Goal: Task Accomplishment & Management: Complete application form

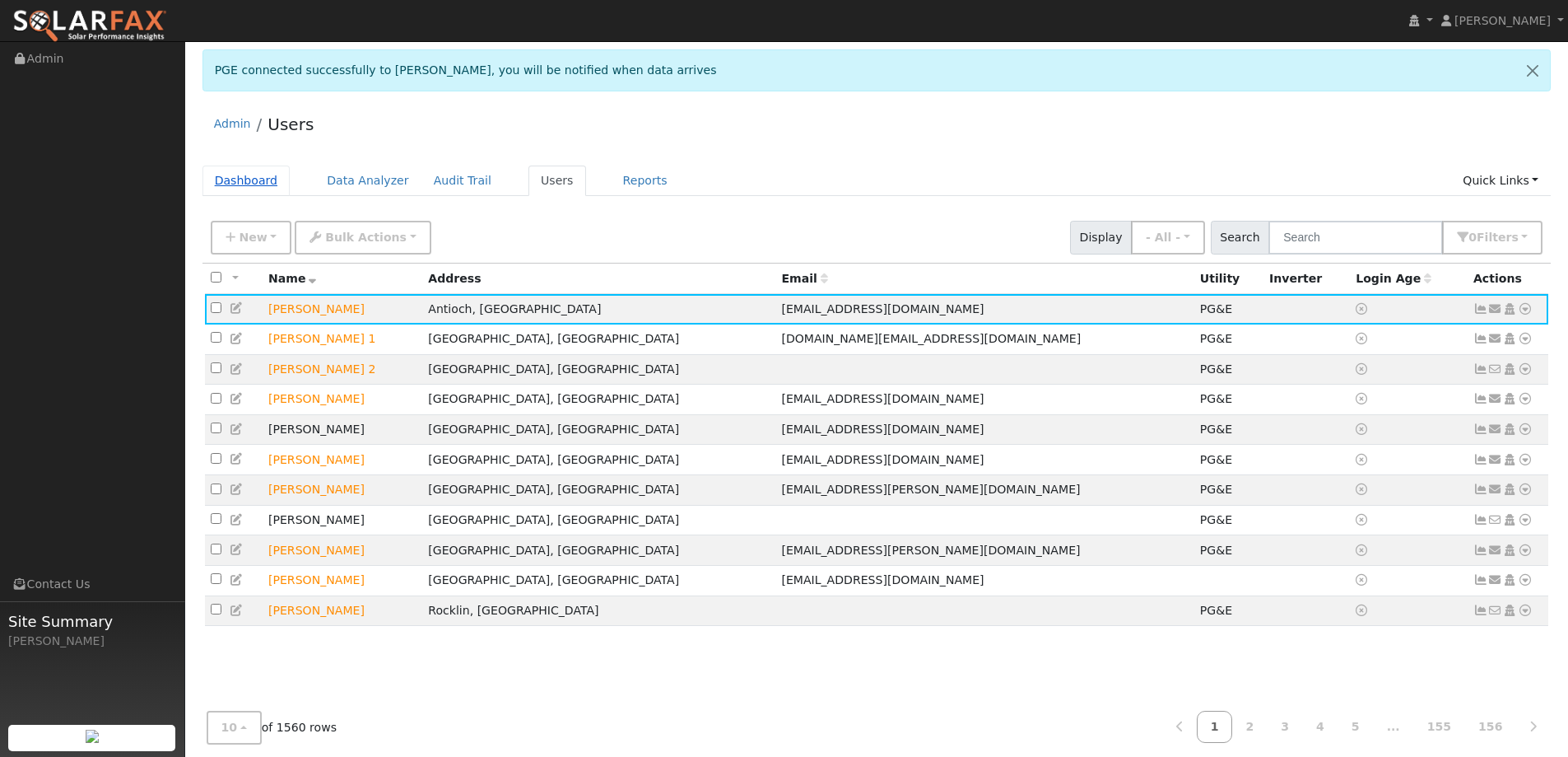
click at [209, 165] on link "Dashboard" at bounding box center [246, 180] width 88 height 31
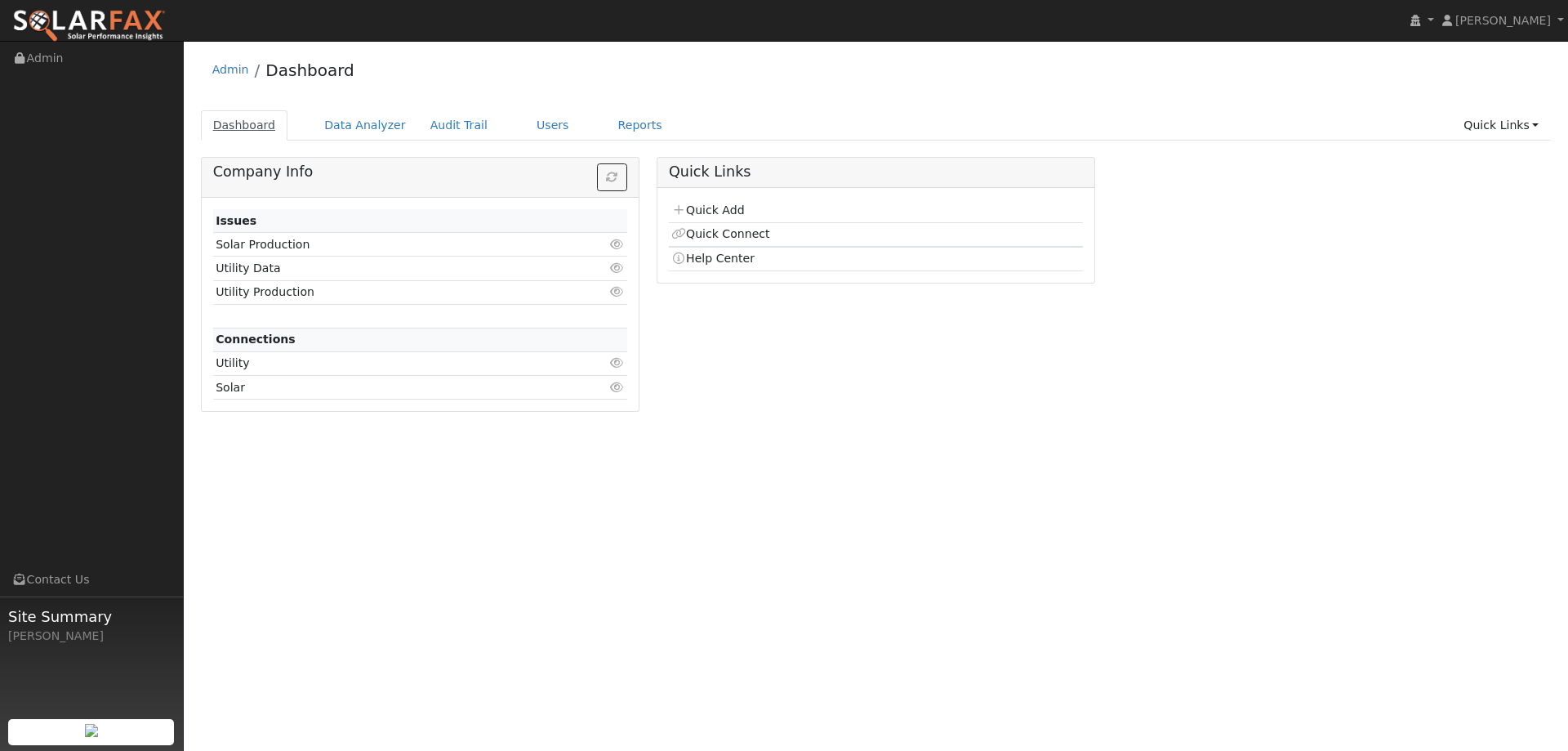
click at [241, 126] on link "Dashboard" at bounding box center [245, 125] width 87 height 31
click at [712, 209] on link "Quick Add" at bounding box center [708, 210] width 72 height 13
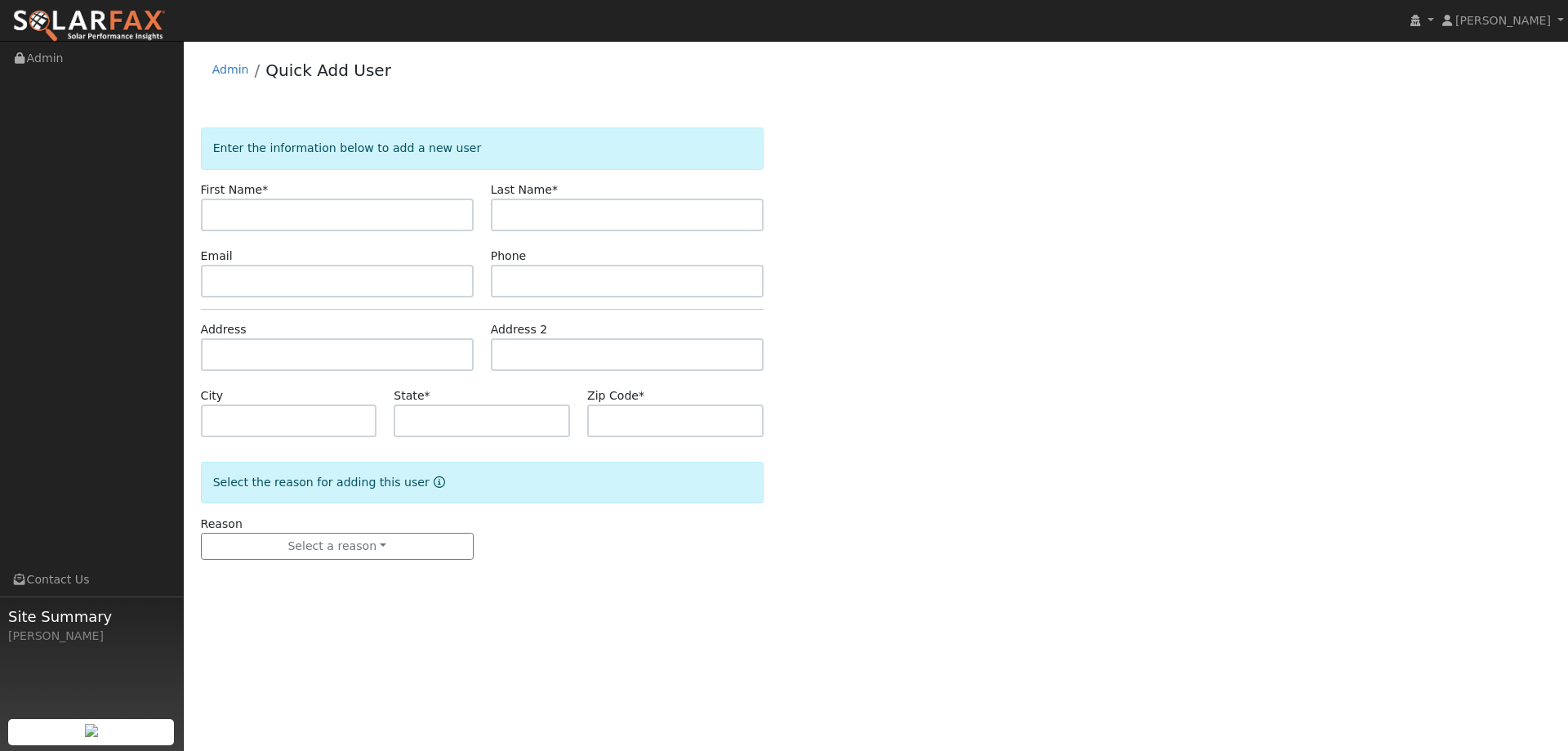
drag, startPoint x: 242, startPoint y: 196, endPoint x: 239, endPoint y: 204, distance: 8.5
click at [242, 196] on label "First Name *" at bounding box center [234, 190] width 68 height 18
paste input "Colleen"
click at [219, 219] on input "Colleen" at bounding box center [337, 214] width 273 height 32
type input "Colleen"
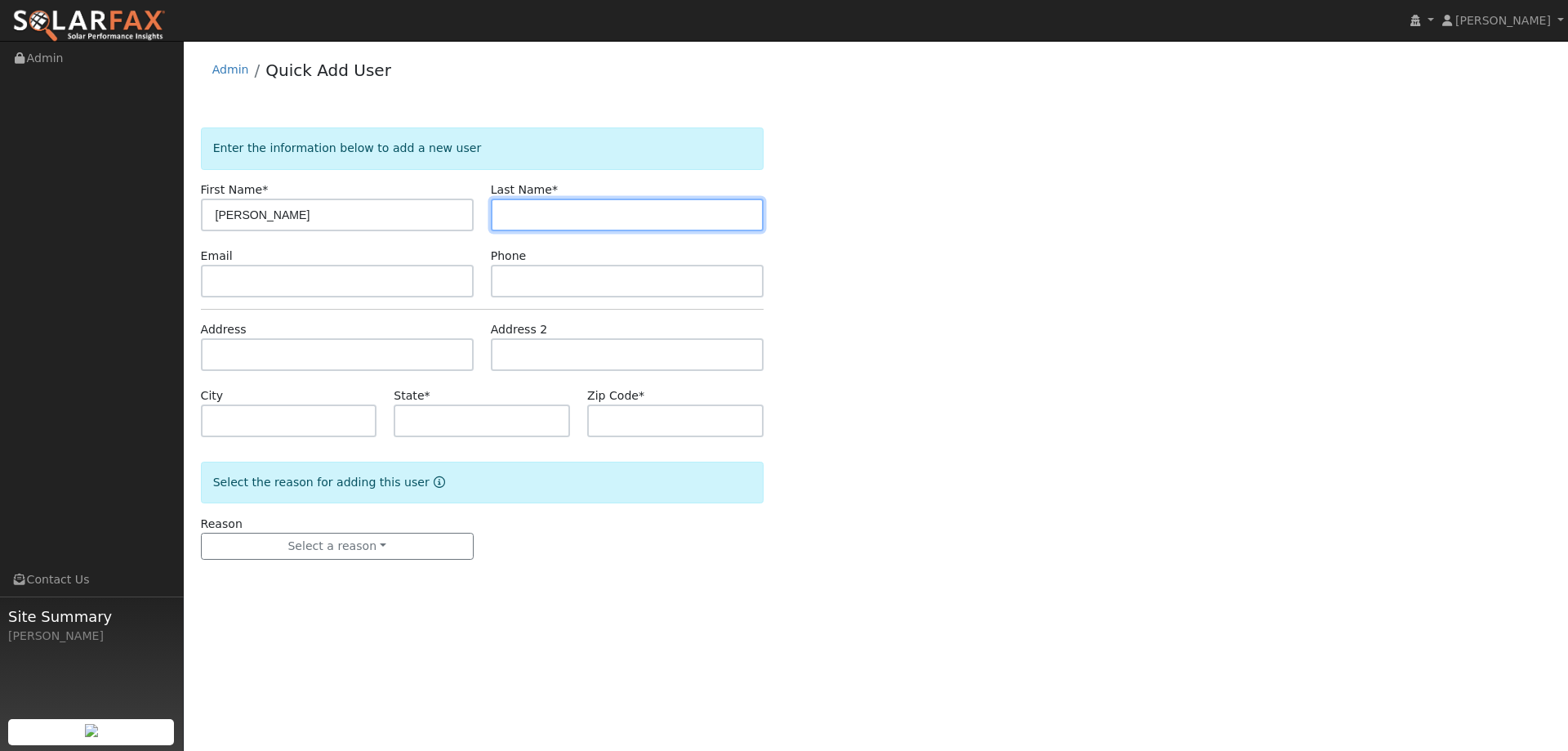
click at [586, 220] on input "text" at bounding box center [627, 214] width 273 height 32
click at [530, 215] on input "text" at bounding box center [627, 214] width 273 height 32
paste input "Lahey"
click at [505, 218] on input "Lahey" at bounding box center [627, 214] width 273 height 32
type input "Lahey"
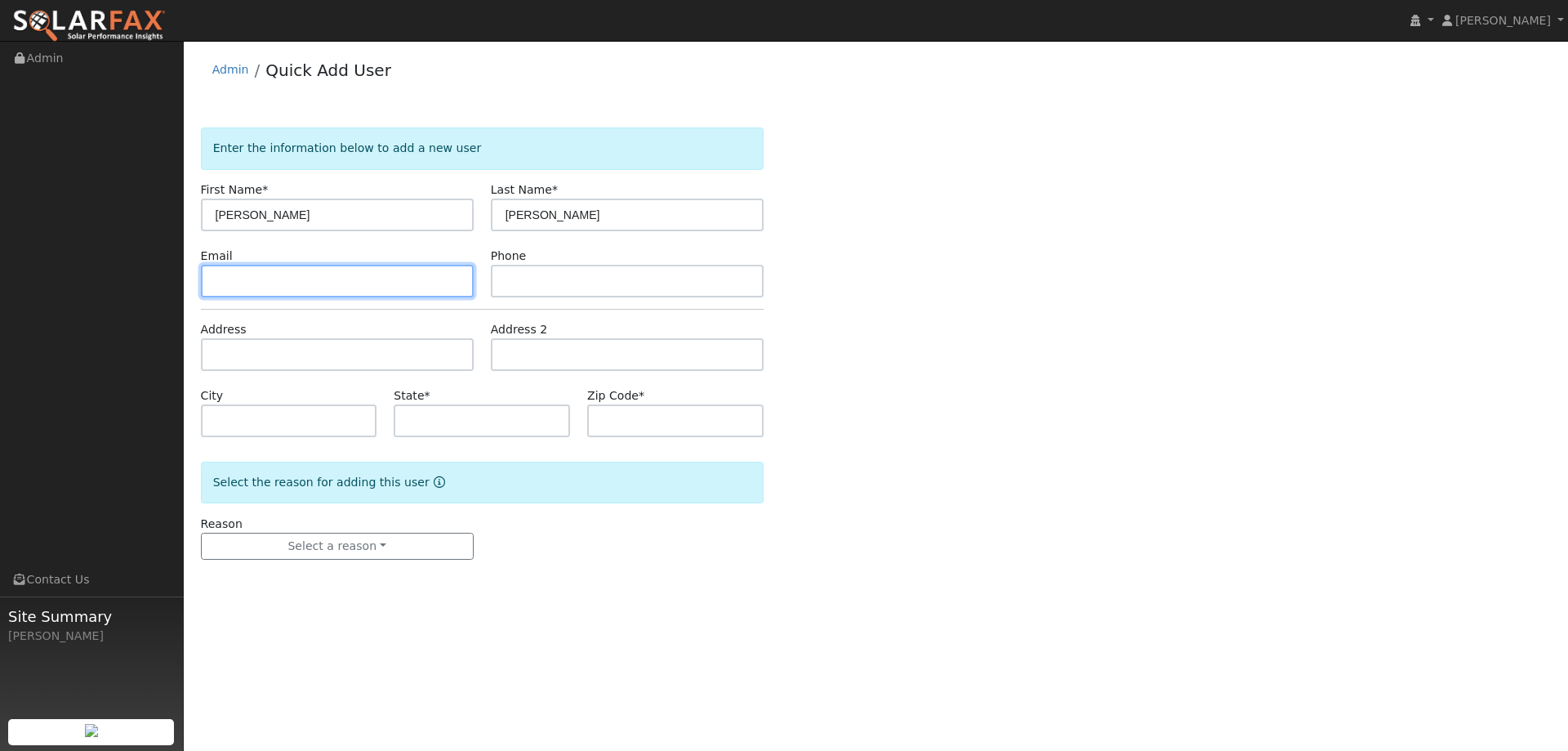
click at [330, 292] on input "text" at bounding box center [337, 281] width 273 height 32
click at [237, 272] on input "text" at bounding box center [337, 281] width 273 height 32
paste input "Pclahey@comcast.net"
click at [218, 281] on input "Pclahey@comcast.net" at bounding box center [337, 281] width 273 height 32
type input "Pclahey@comcast.net"
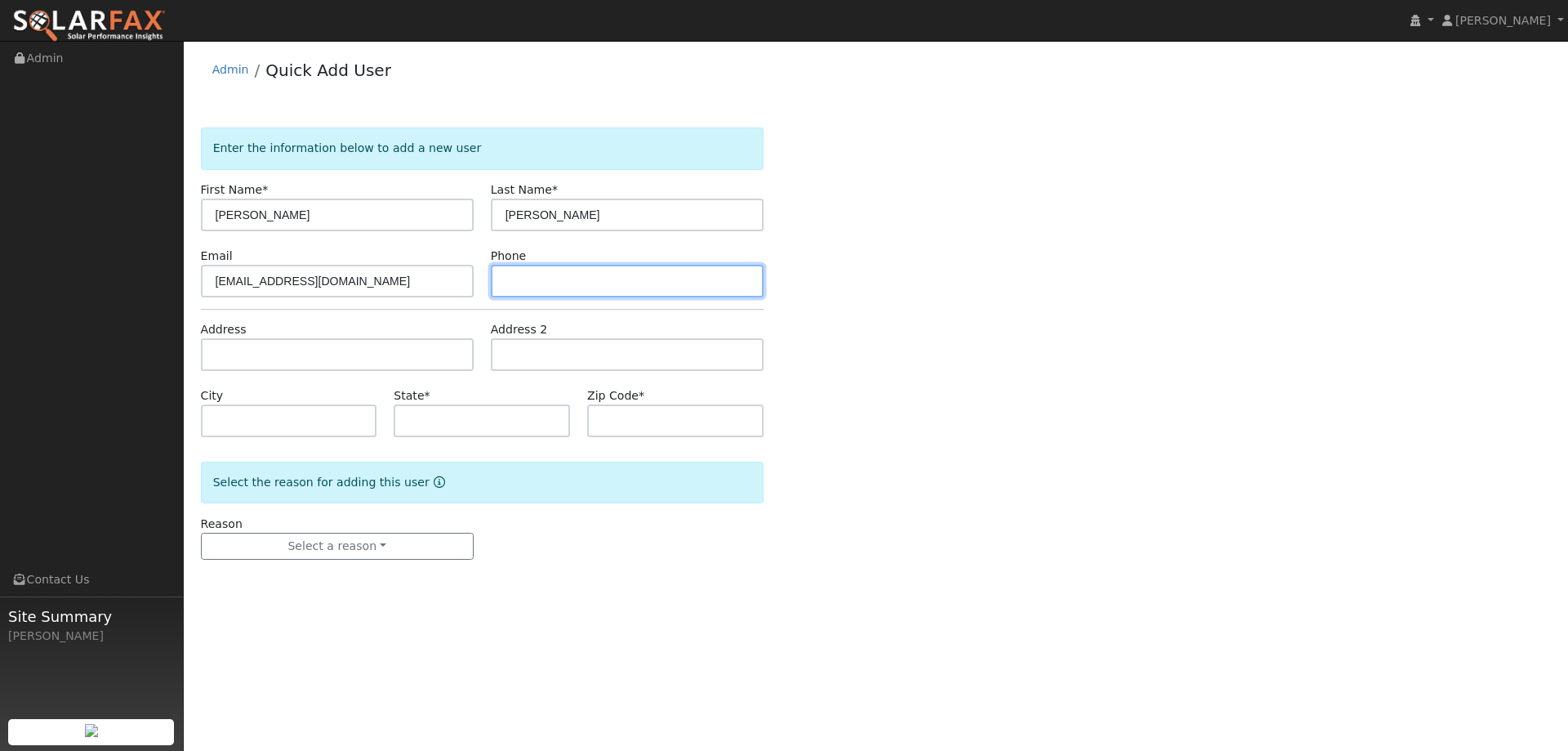
click at [557, 278] on input "text" at bounding box center [627, 281] width 273 height 32
click at [530, 277] on input "text" at bounding box center [627, 281] width 273 height 32
paste input "(707) 761-0926"
click at [507, 281] on input "(707) 761-0926" at bounding box center [627, 281] width 273 height 32
type input "(707) 761-0926"
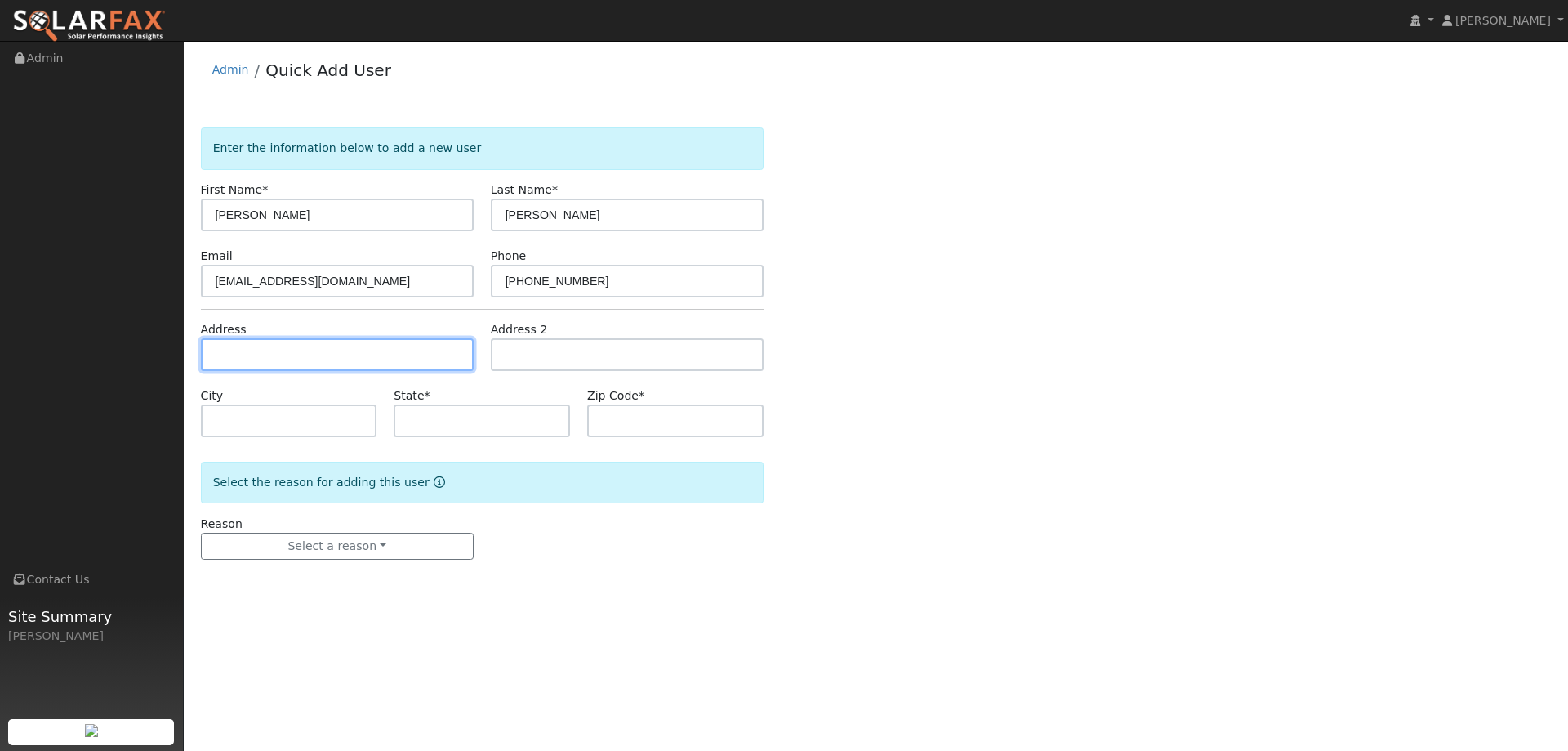
click at [275, 349] on input "text" at bounding box center [337, 354] width 273 height 32
click at [230, 369] on input "text" at bounding box center [337, 354] width 273 height 32
paste input "873 Arbor Oaks Drive"
type input "873 Arbor Oaks Drive"
type input "Vacaville"
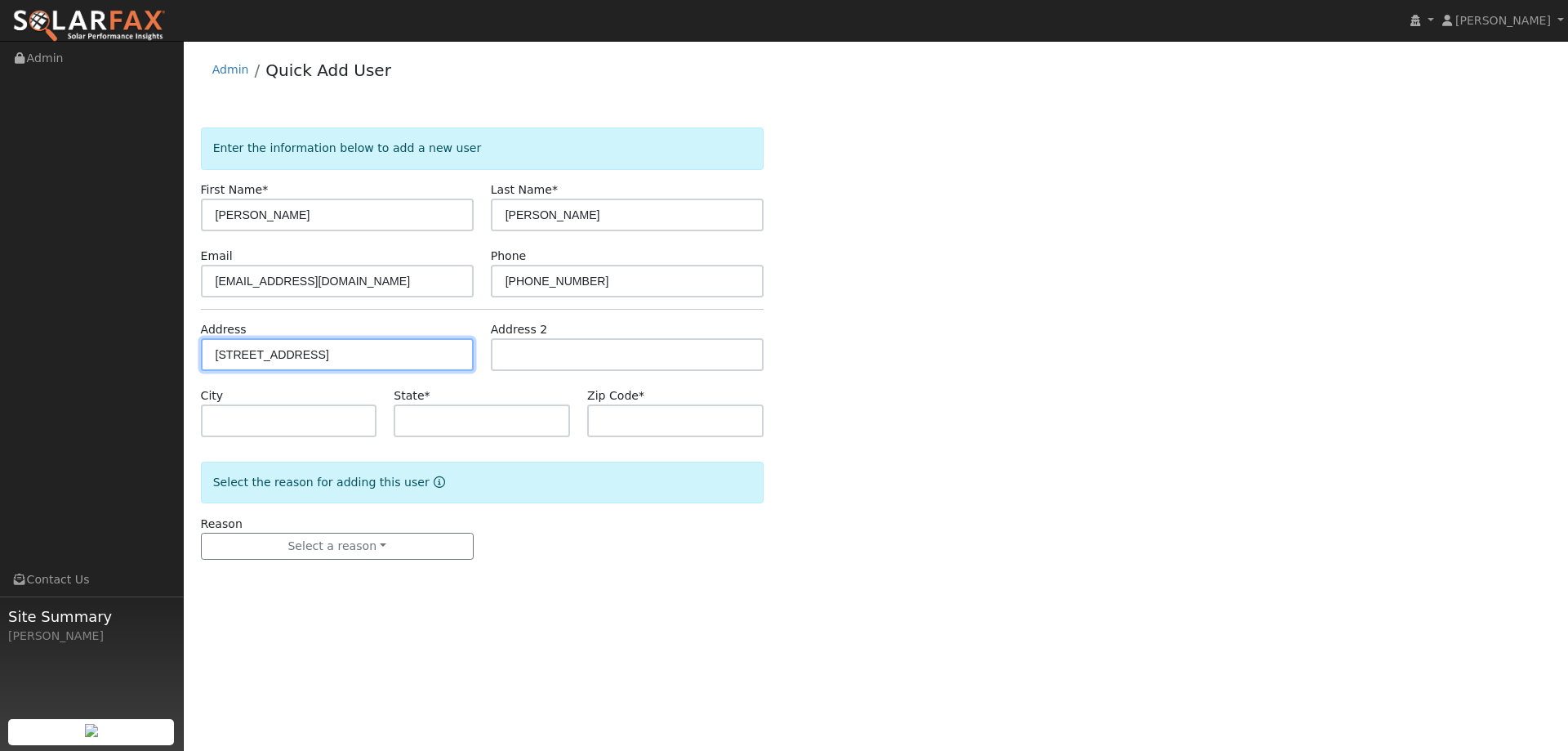
type input "CA"
type input "95687"
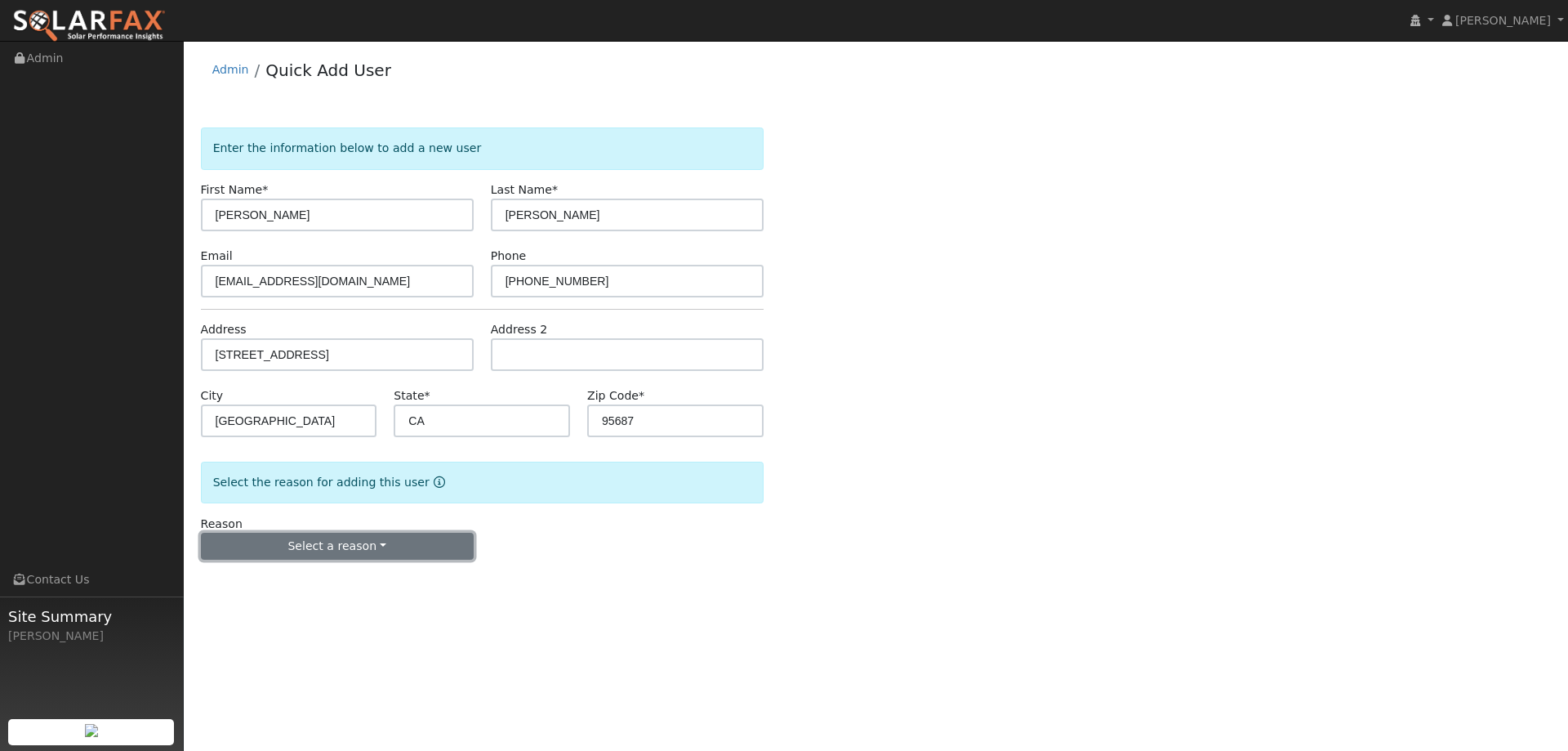
click at [364, 545] on button "Select a reason" at bounding box center [337, 546] width 273 height 28
click at [303, 583] on link "New lead" at bounding box center [292, 580] width 181 height 23
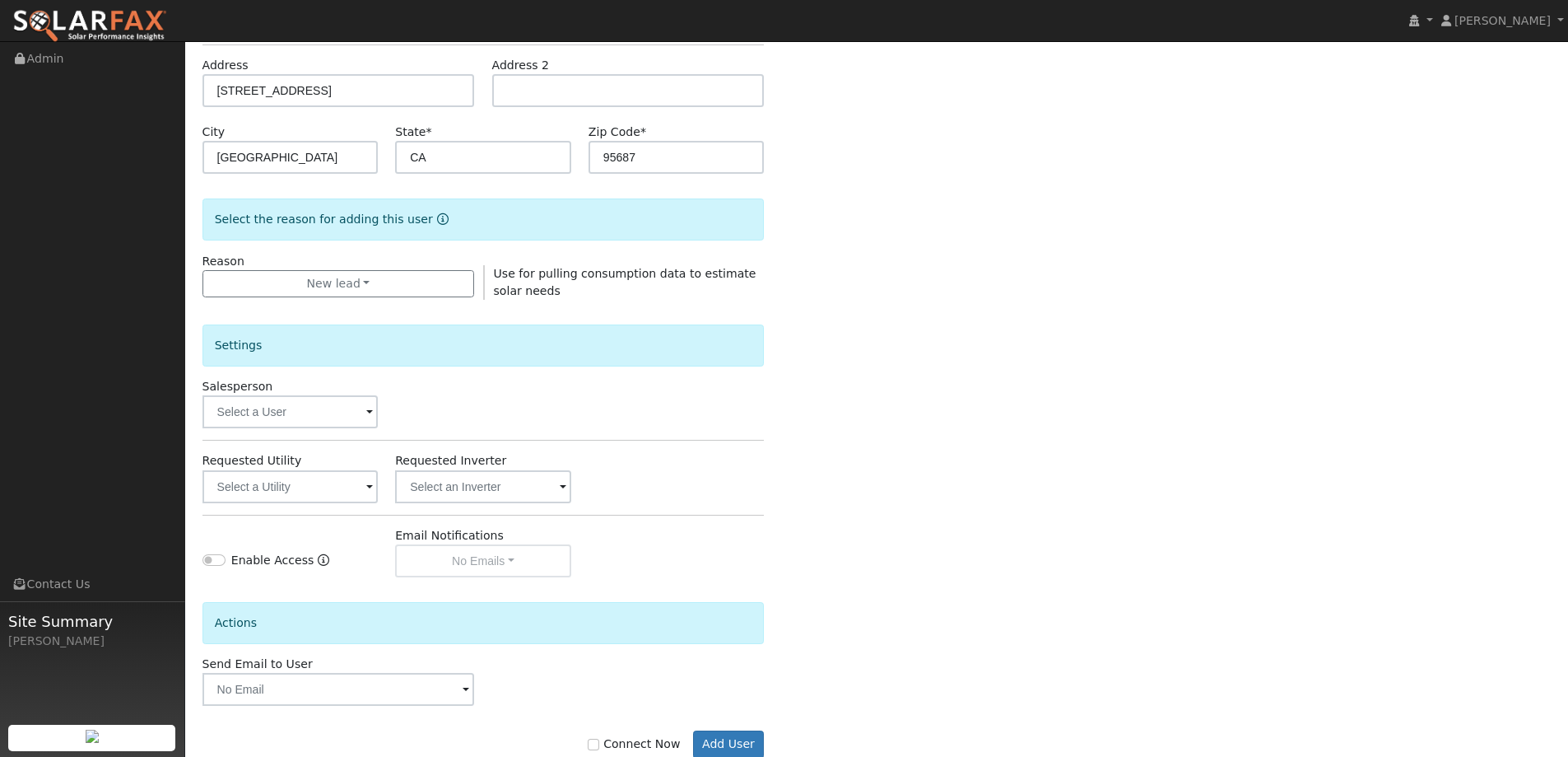
scroll to position [310, 0]
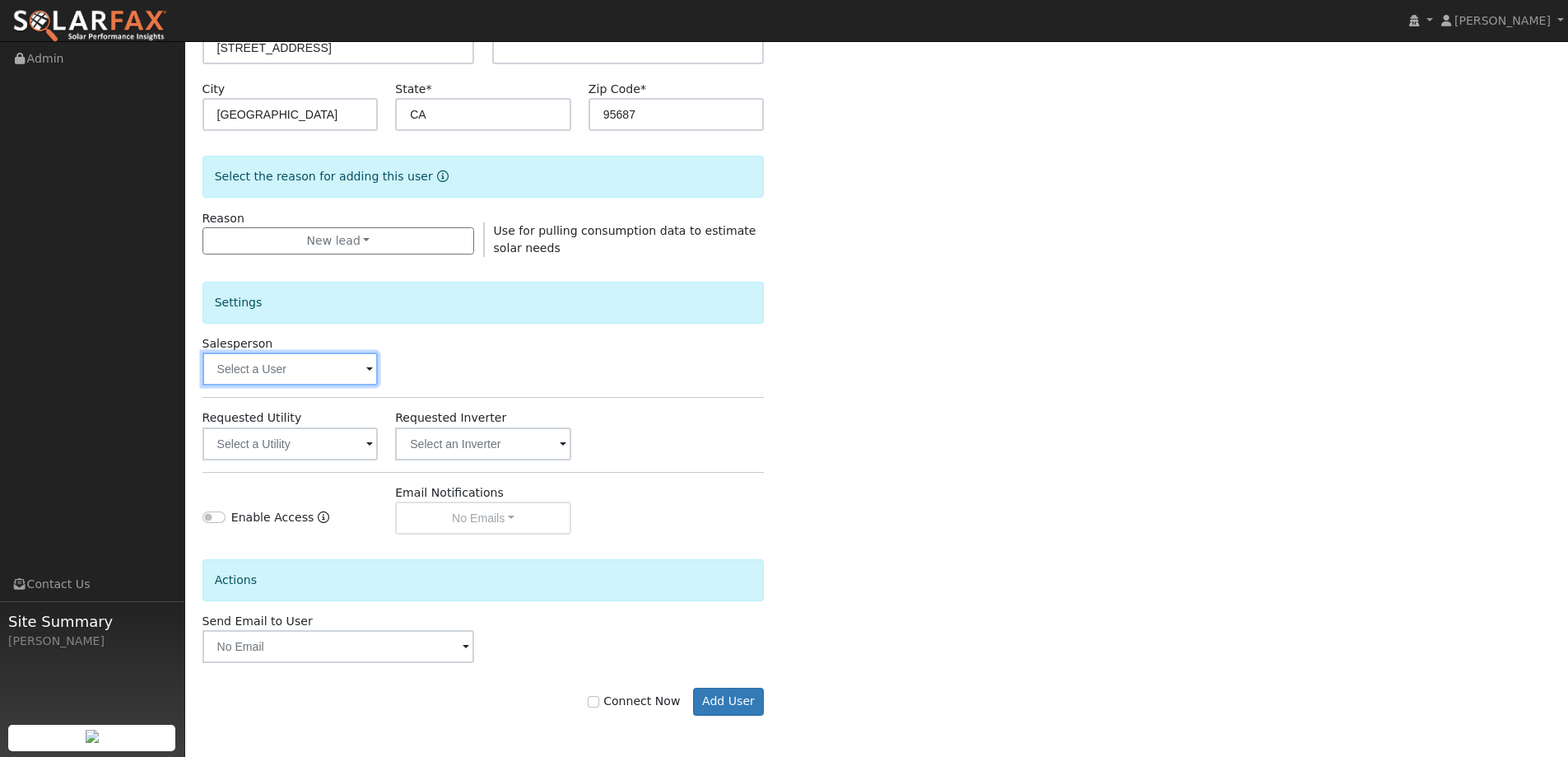
click at [339, 366] on input "text" at bounding box center [290, 368] width 176 height 33
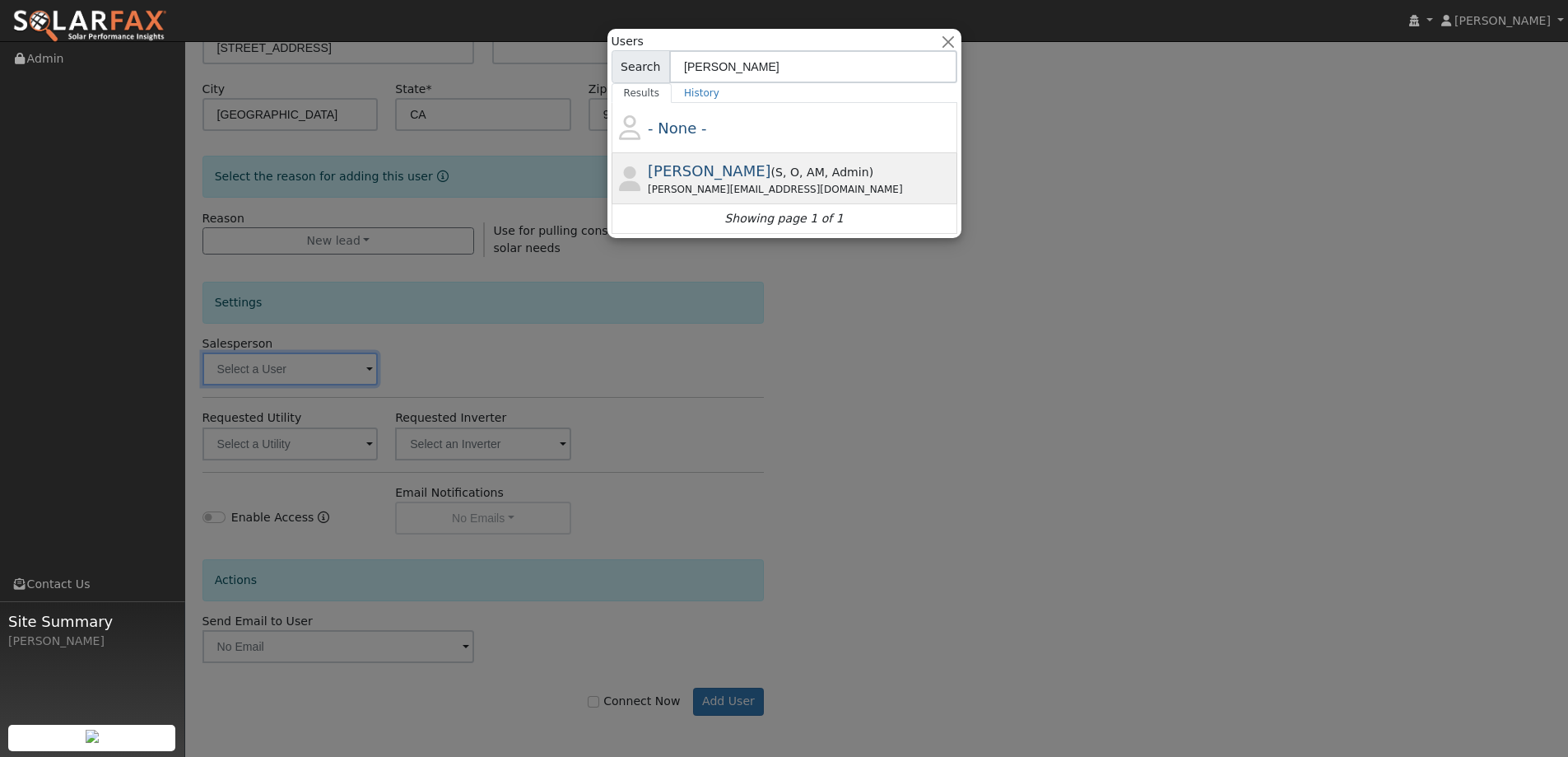
type input "ian"
click at [765, 190] on div "ian@ambrosesolar.com" at bounding box center [800, 189] width 305 height 15
type input "Ian Finger"
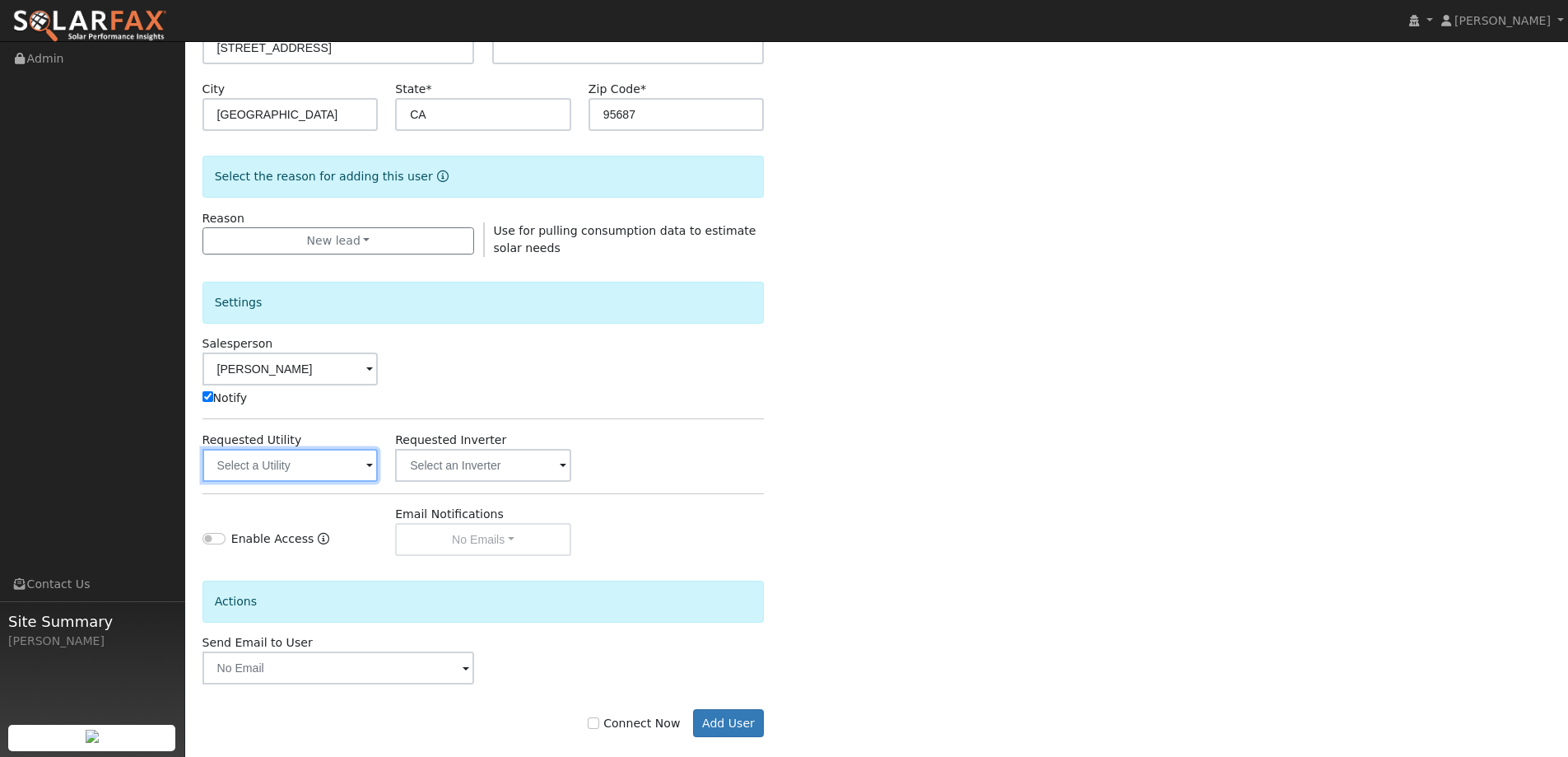
click at [356, 464] on input "text" at bounding box center [290, 465] width 176 height 33
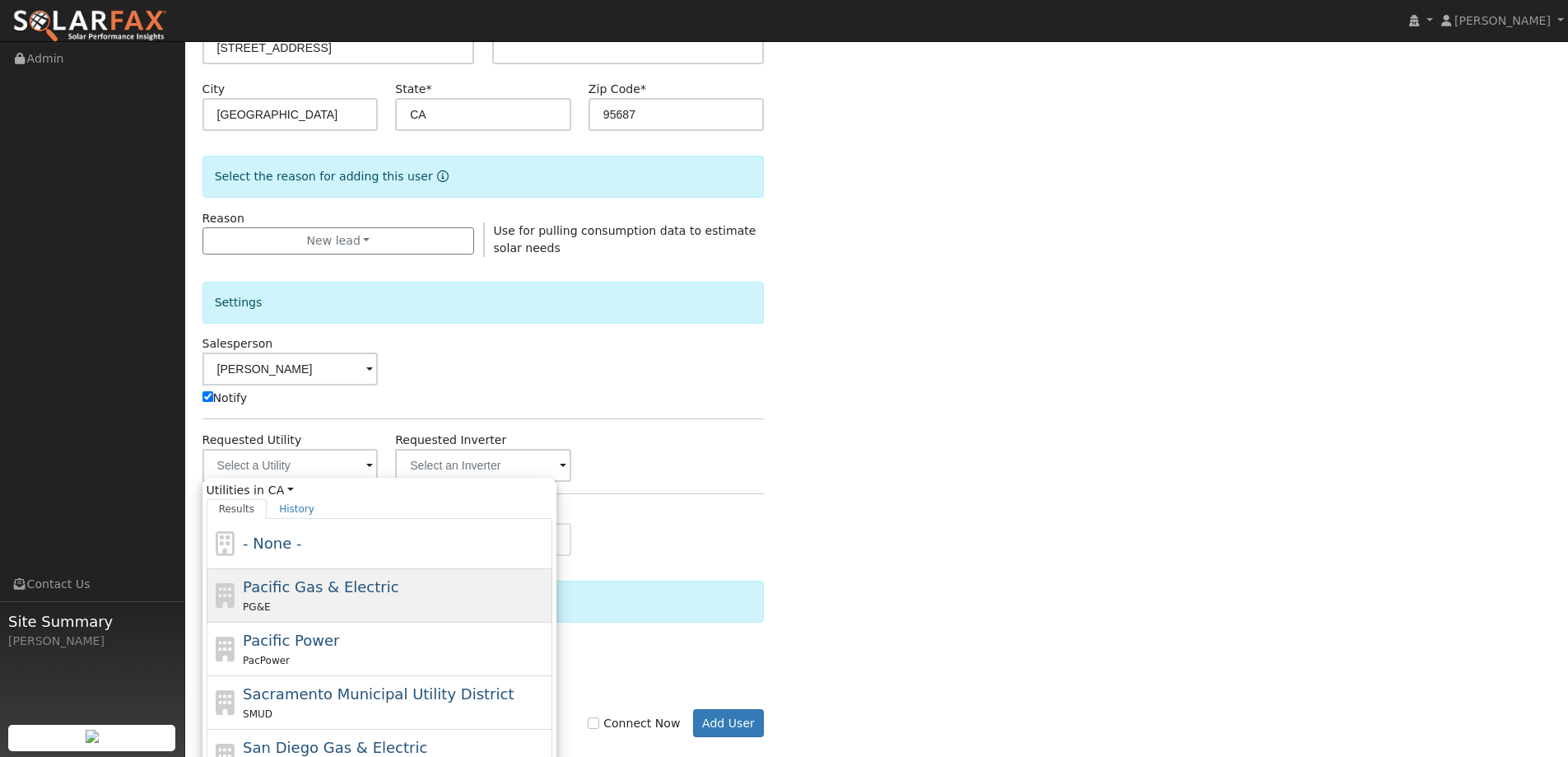
click at [371, 582] on span "Pacific Gas & Electric" at bounding box center [320, 586] width 156 height 18
type input "Pacific Gas & Electric"
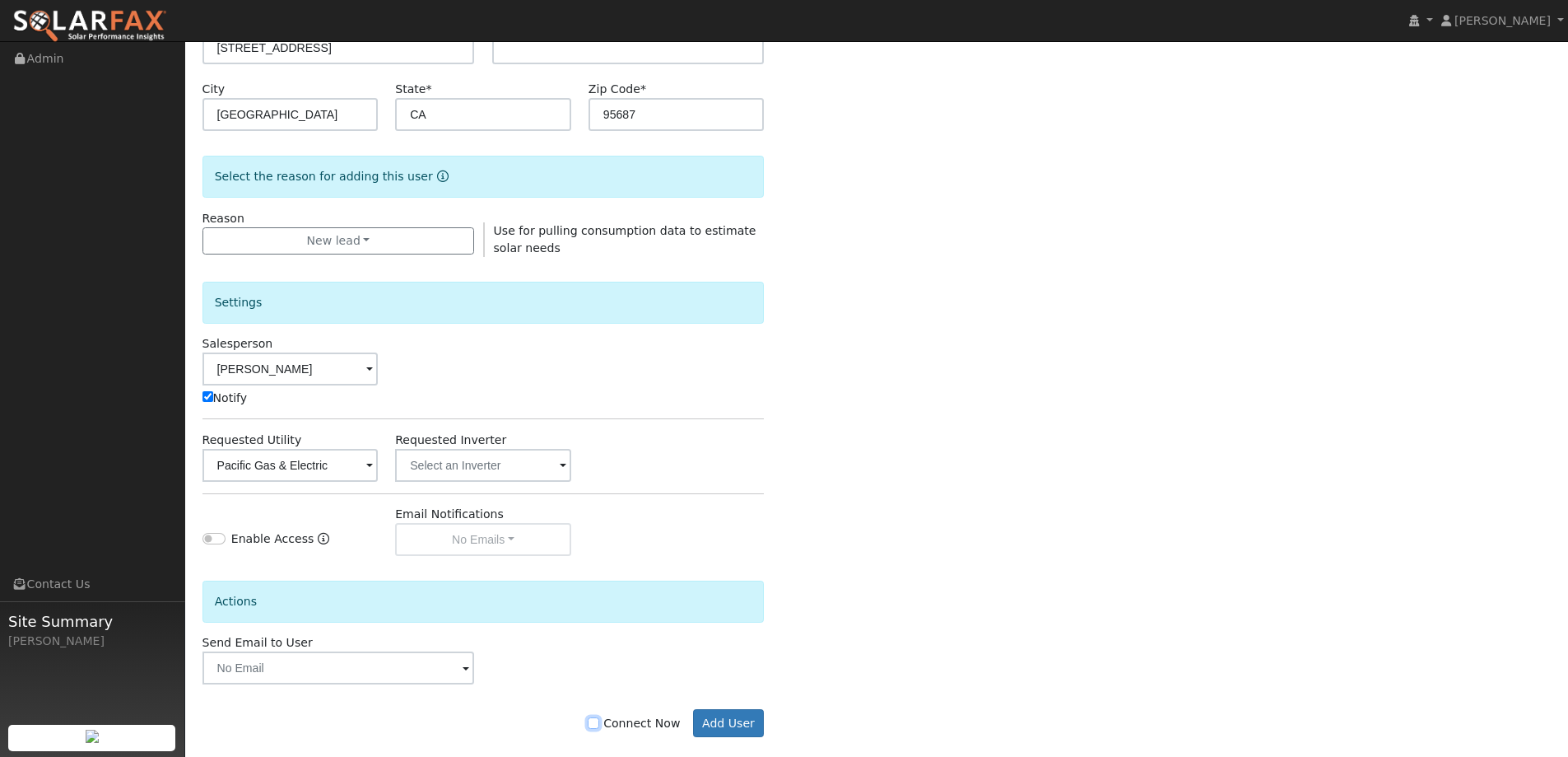
click at [599, 721] on input "Connect Now" at bounding box center [594, 722] width 11 height 11
checkbox input "true"
click at [703, 721] on button "Add User" at bounding box center [729, 722] width 72 height 28
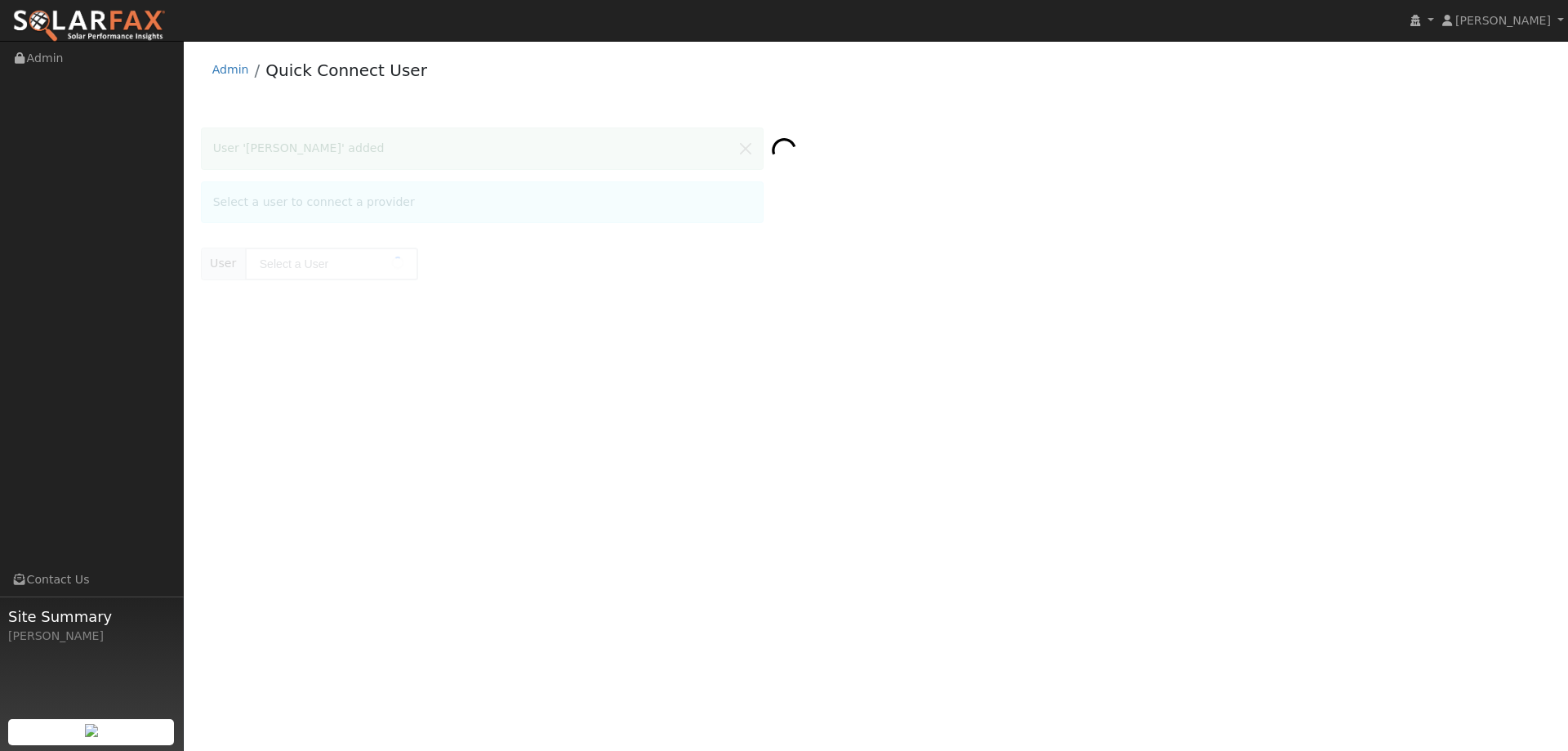
type input "[PERSON_NAME]"
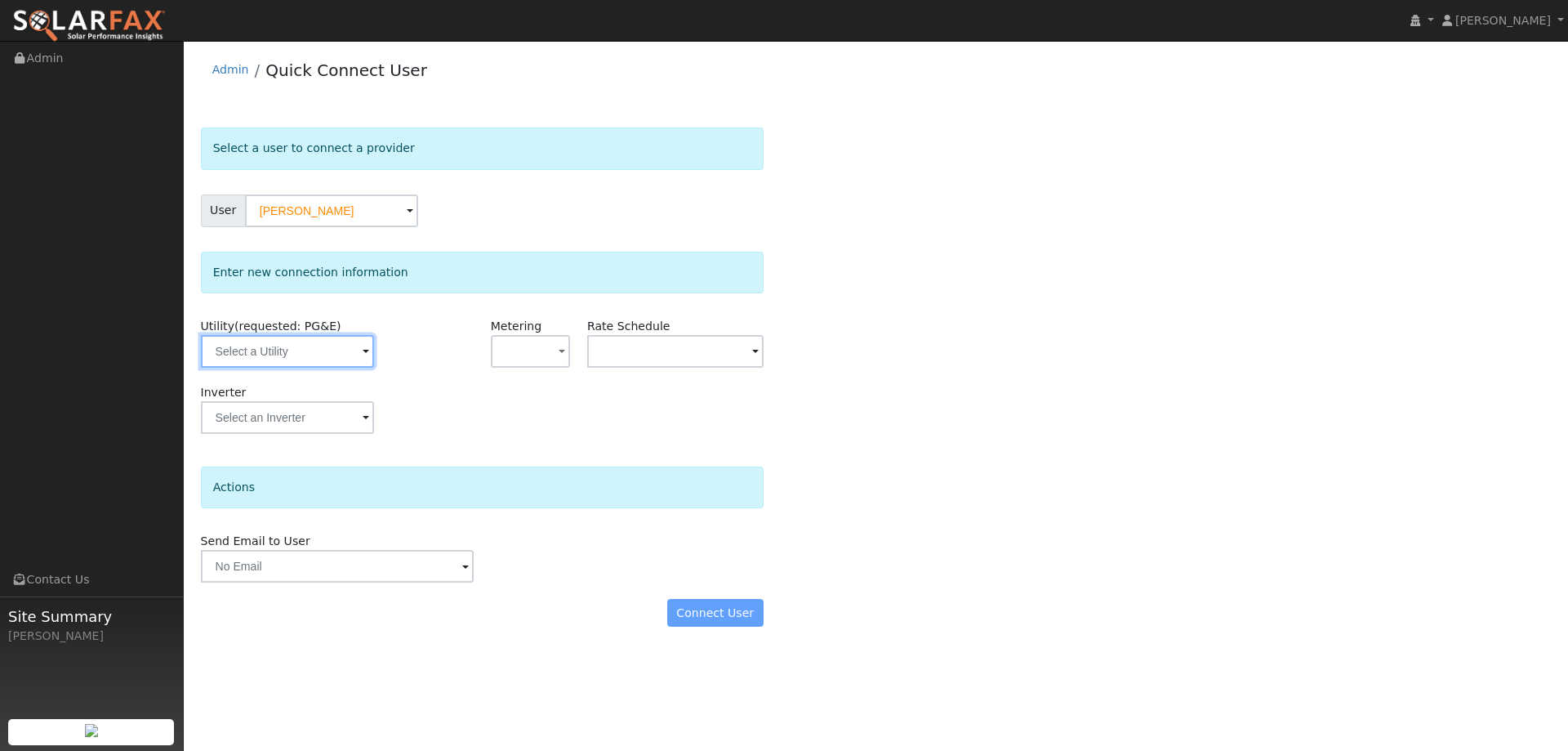
click at [333, 345] on input "text" at bounding box center [287, 351] width 173 height 32
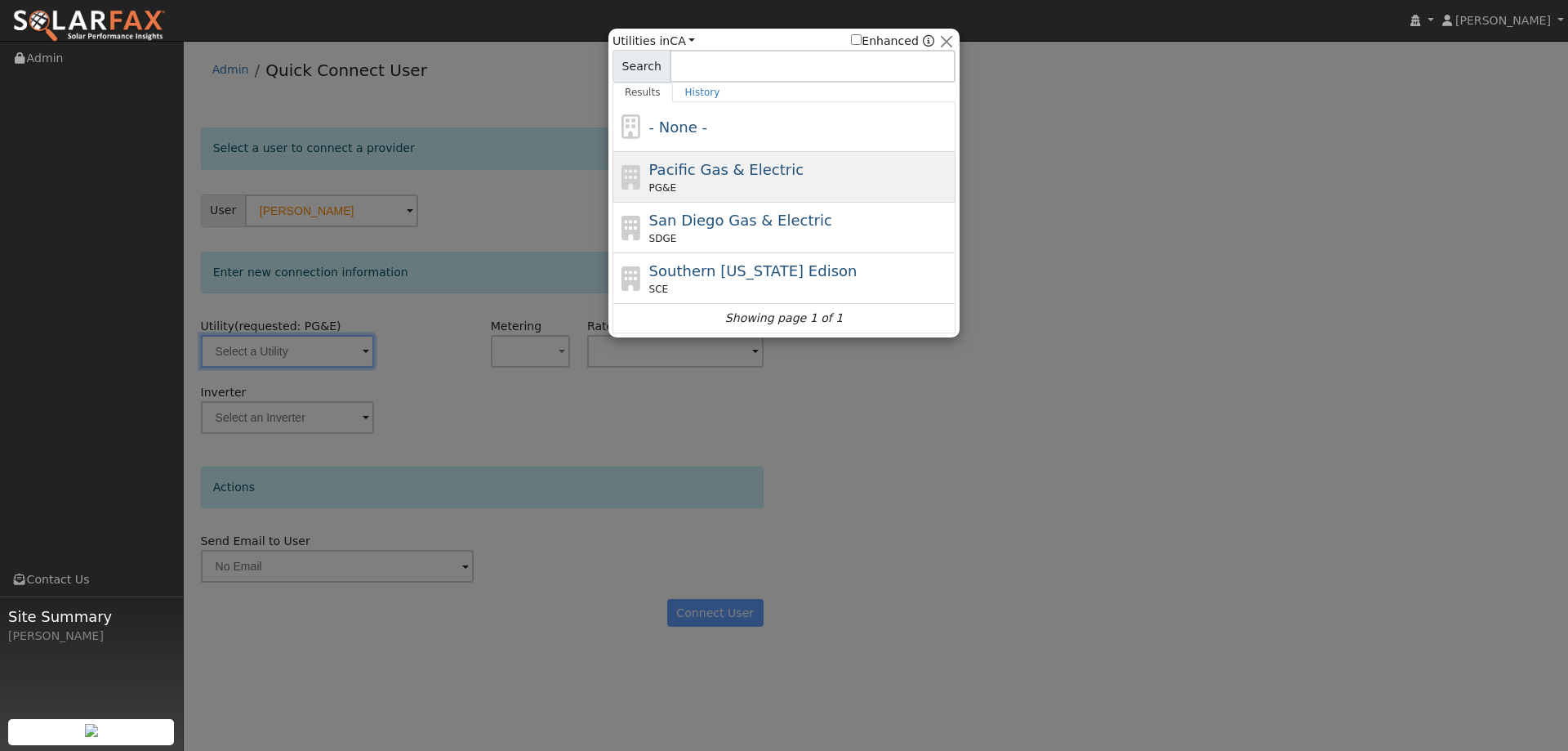
click at [689, 184] on div "PG&E" at bounding box center [800, 188] width 303 height 15
type input "PG&E"
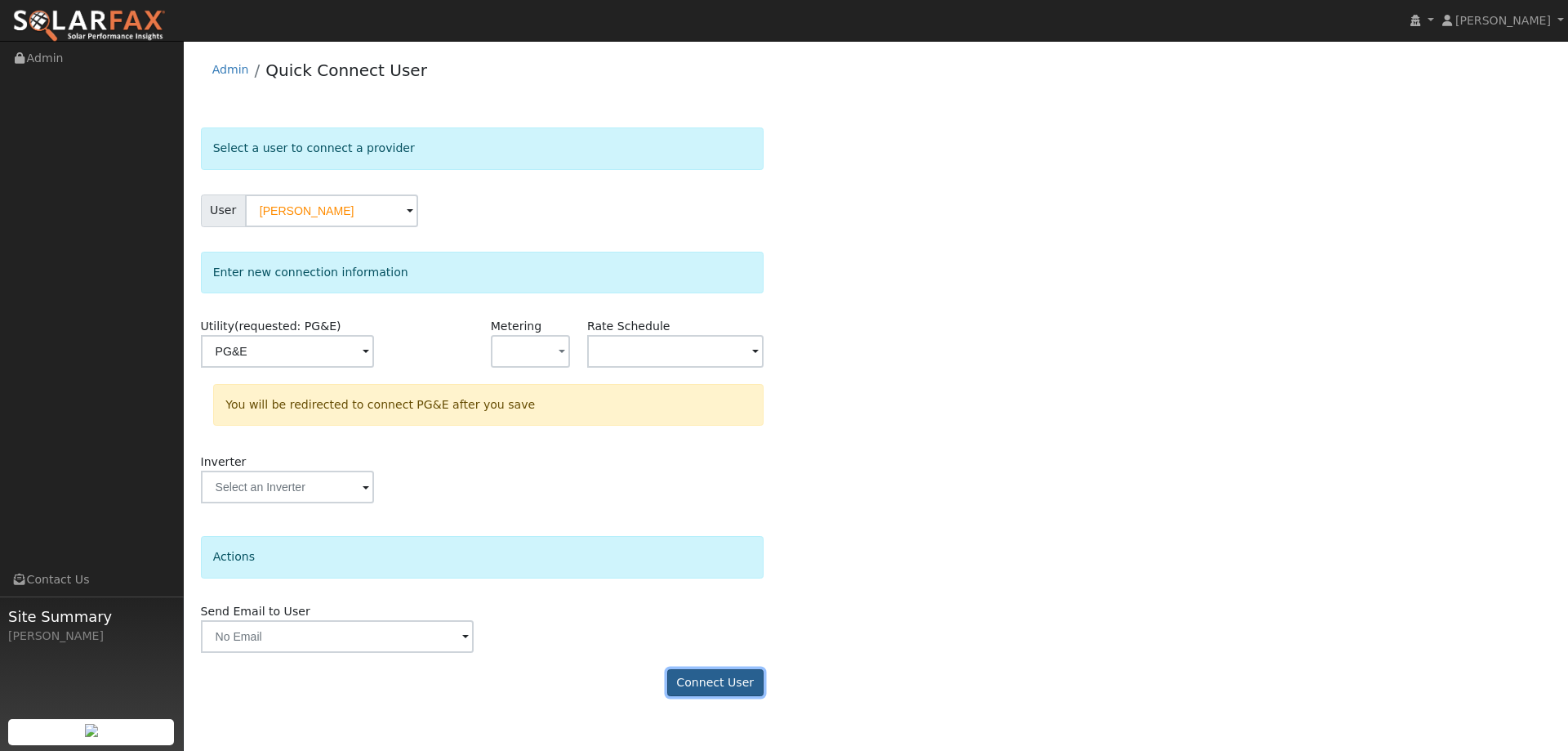
click at [729, 674] on button "Connect User" at bounding box center [716, 682] width 96 height 28
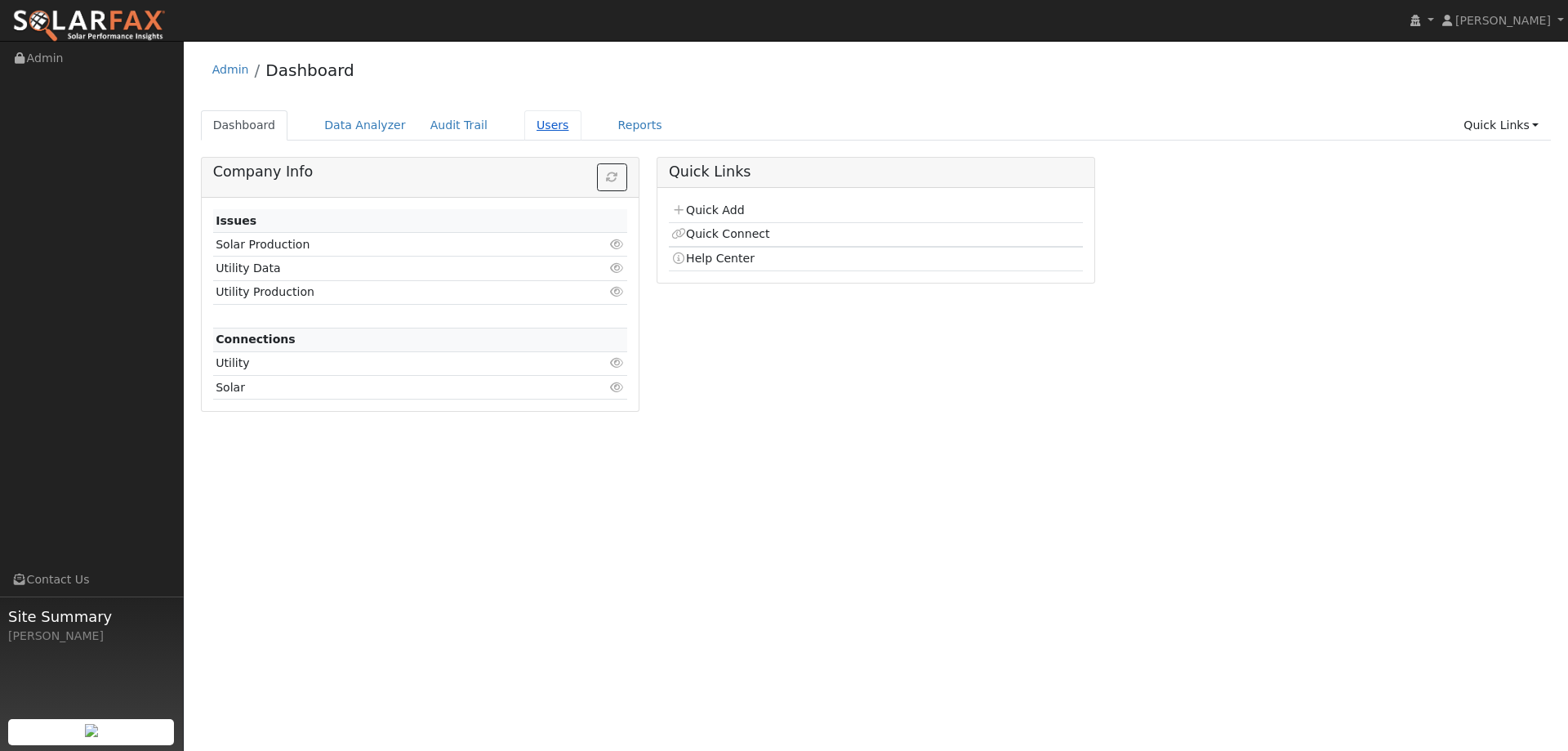
click at [540, 120] on link "Users" at bounding box center [553, 125] width 57 height 31
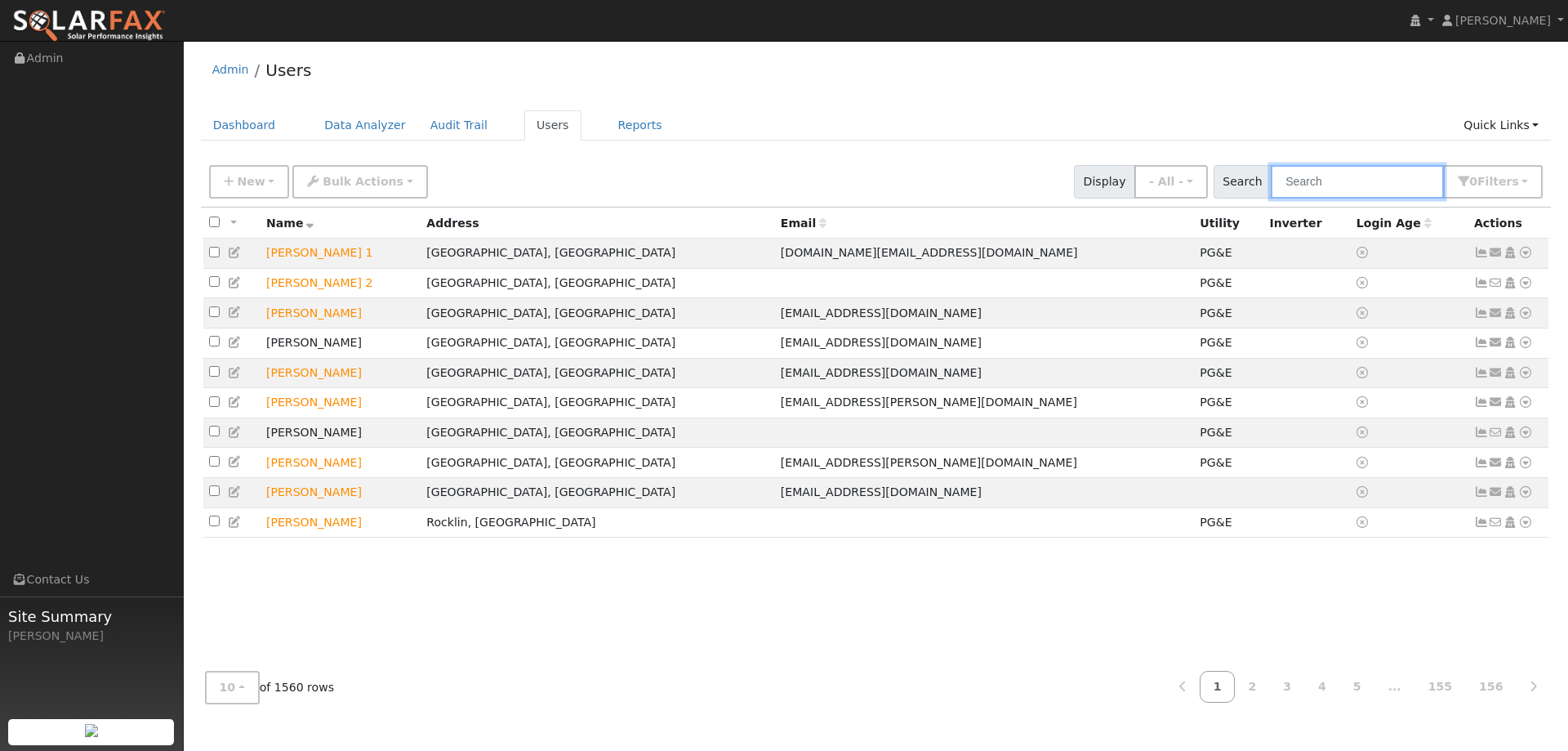
click at [1312, 184] on input "text" at bounding box center [1357, 181] width 173 height 33
paste input "[PERSON_NAME]"
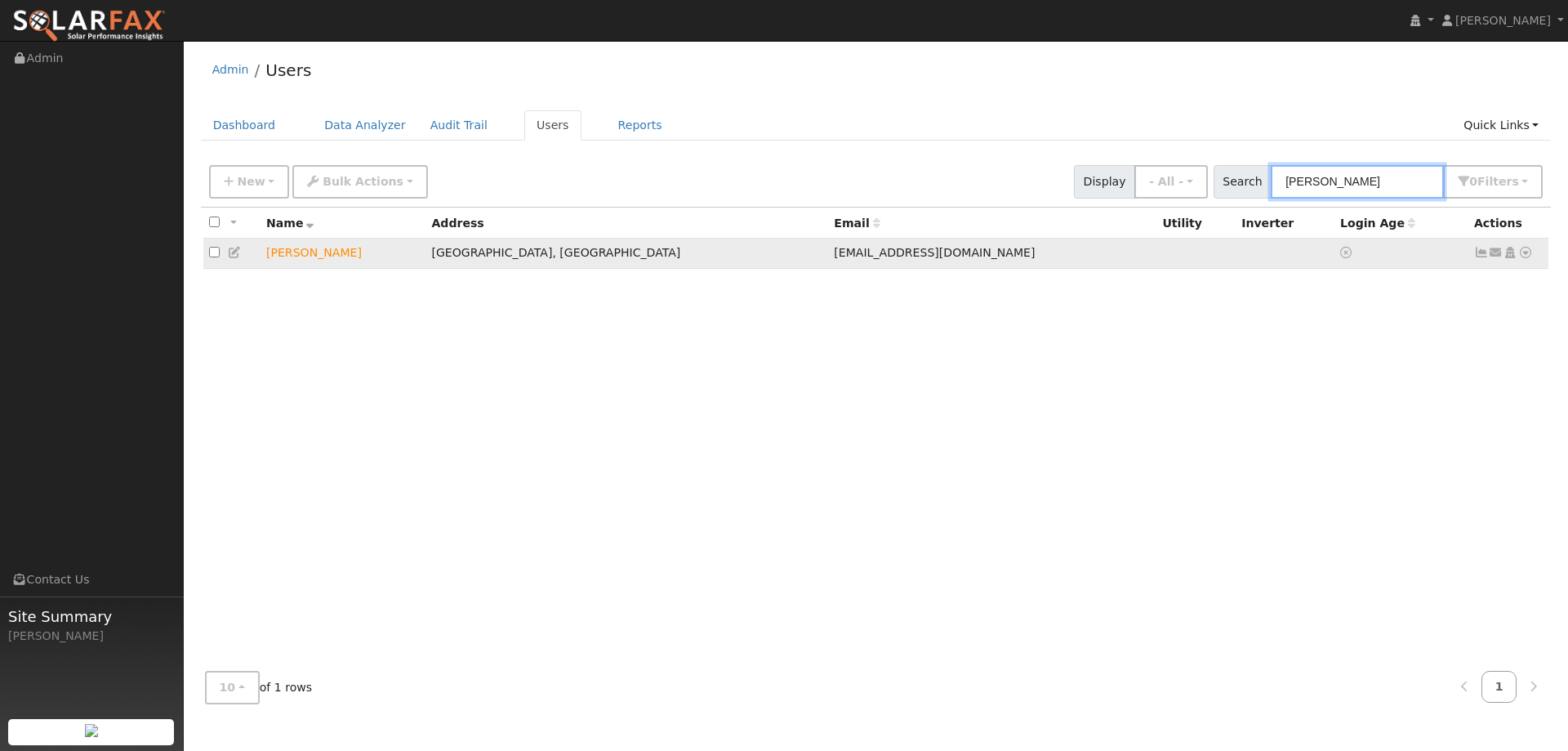
type input "[PERSON_NAME]"
click at [1524, 255] on icon at bounding box center [1526, 252] width 15 height 11
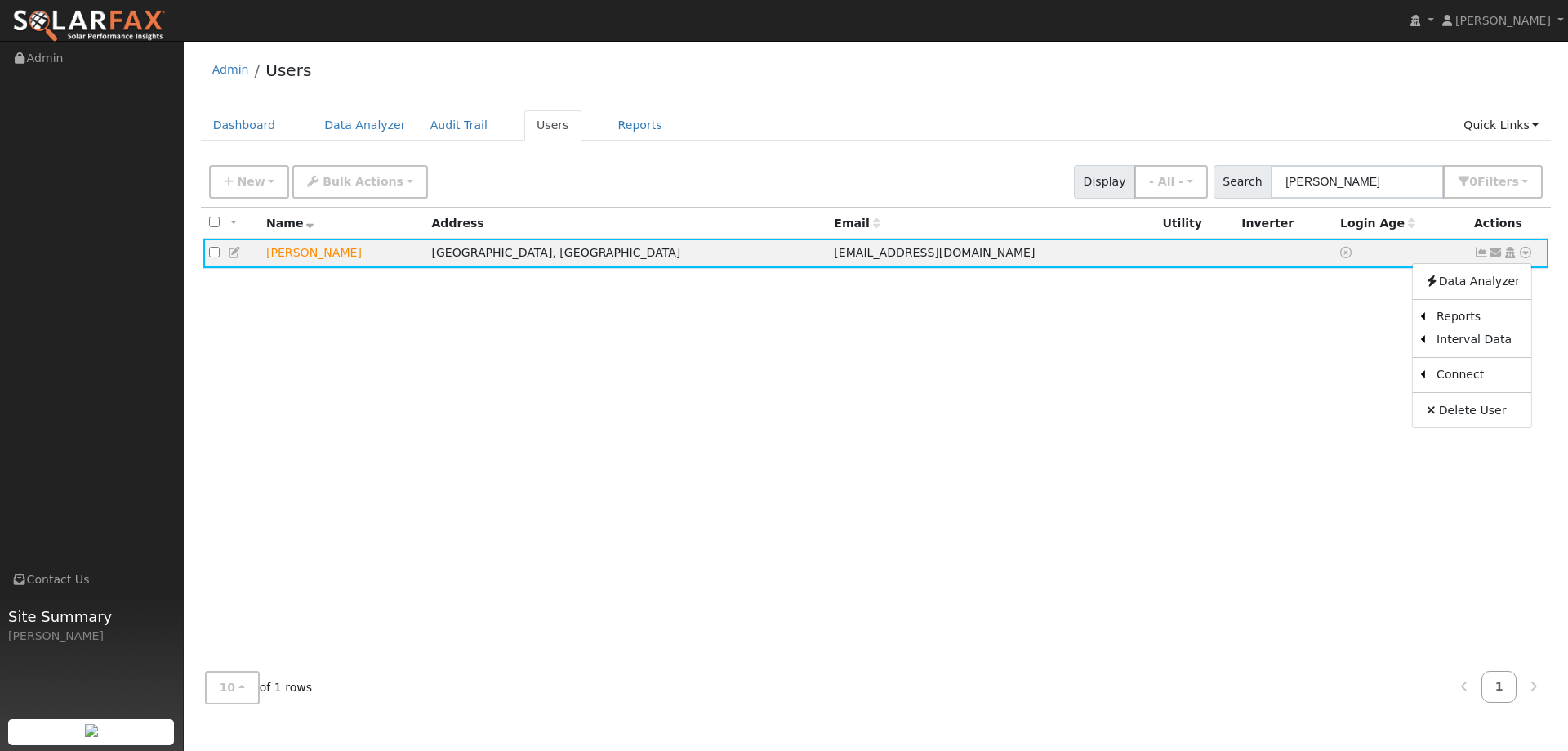
click at [1499, 402] on link "Delete User" at bounding box center [1473, 409] width 119 height 23
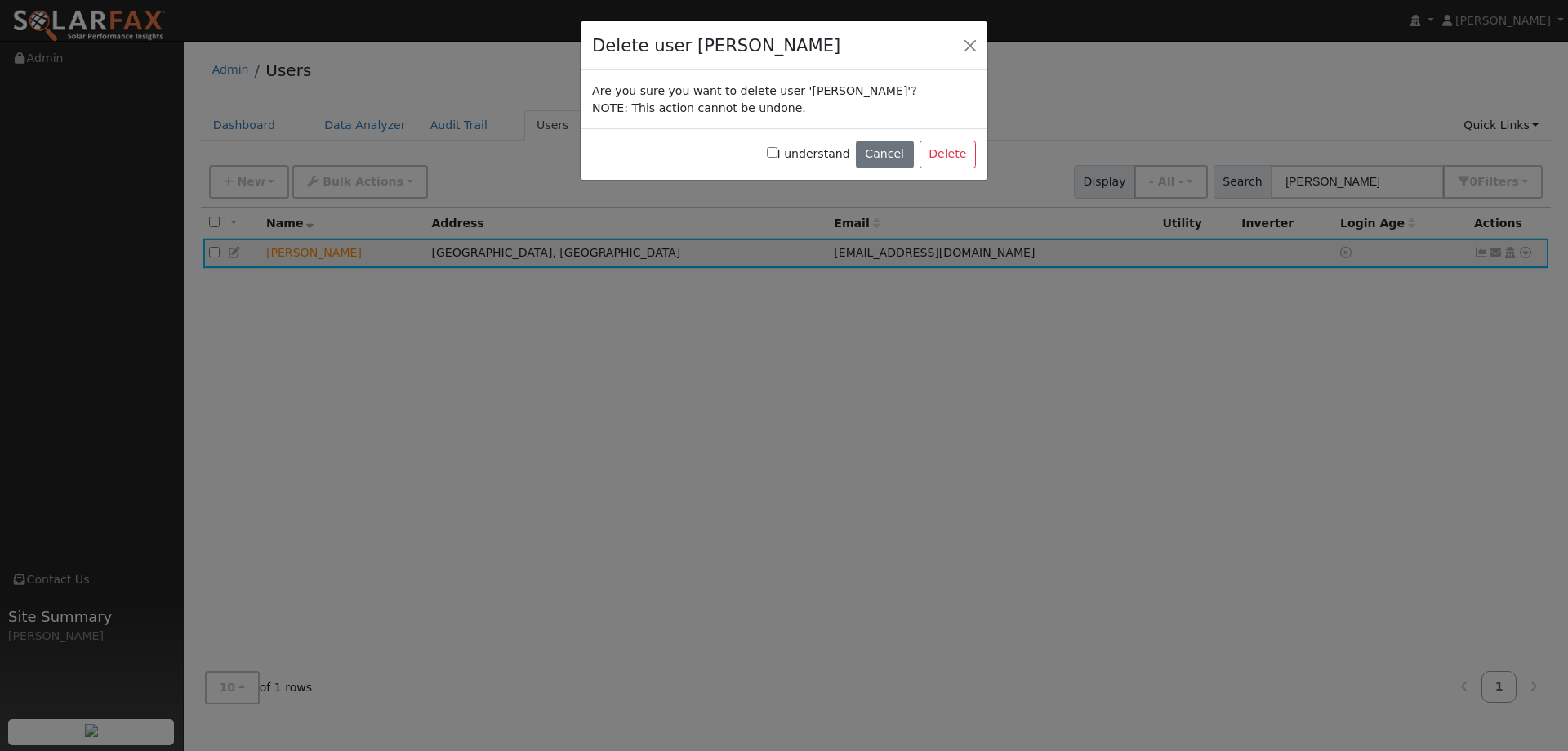
click at [778, 153] on input "I understand" at bounding box center [771, 152] width 10 height 10
checkbox input "true"
click at [956, 156] on button "Delete" at bounding box center [947, 155] width 56 height 28
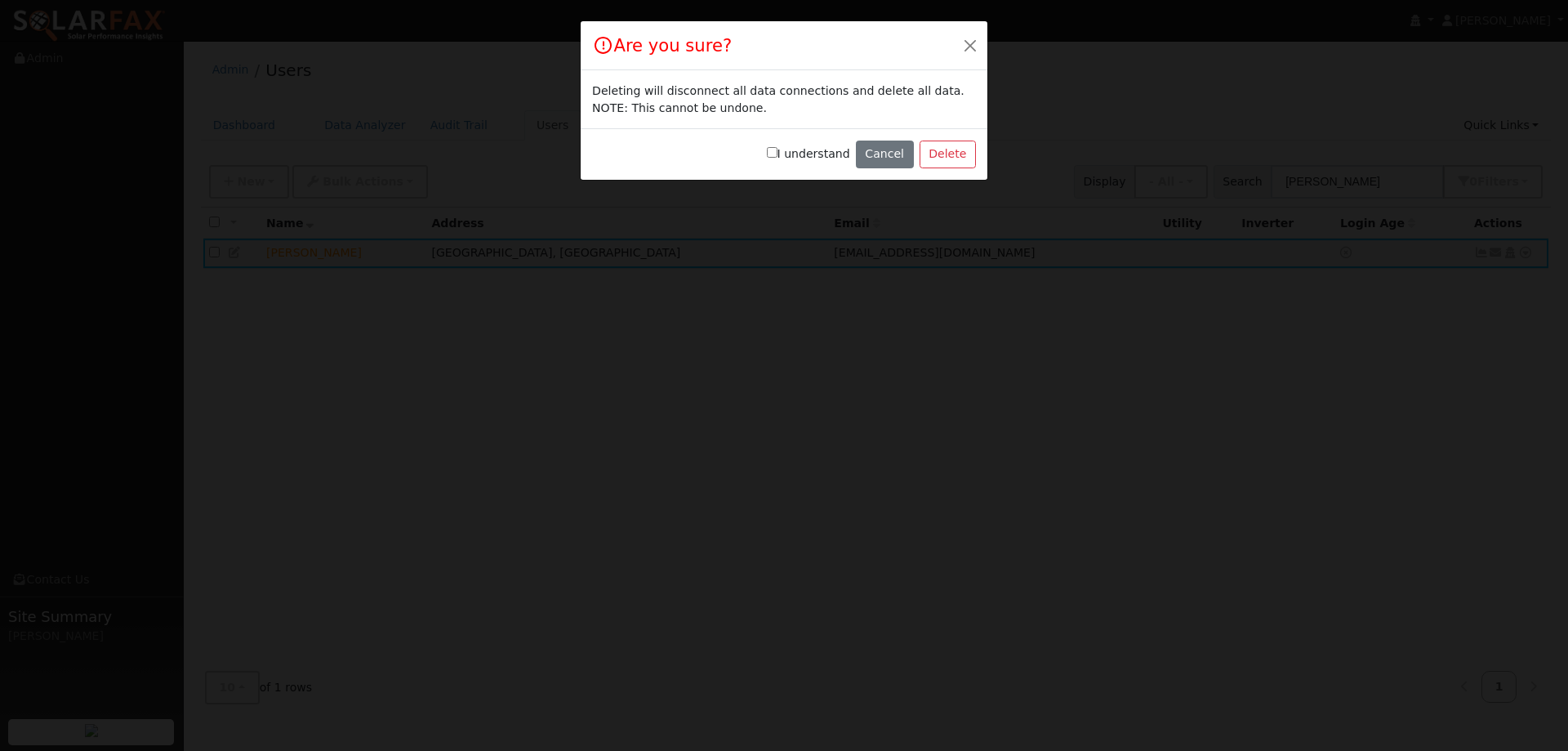
click at [791, 147] on label "I understand" at bounding box center [809, 154] width 83 height 18
click at [778, 147] on input "I understand" at bounding box center [771, 152] width 10 height 10
checkbox input "true"
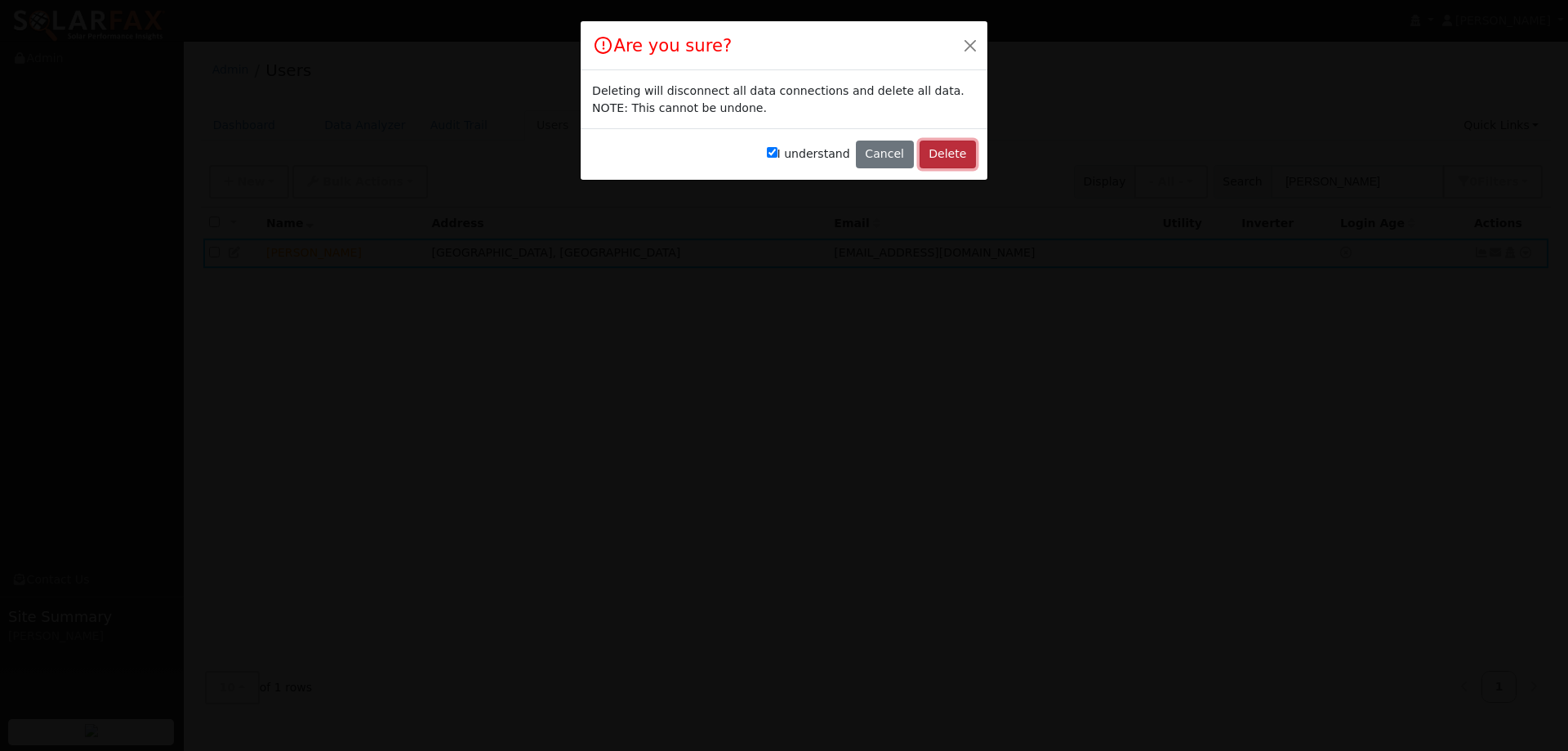
click at [962, 158] on button "Delete" at bounding box center [947, 155] width 56 height 28
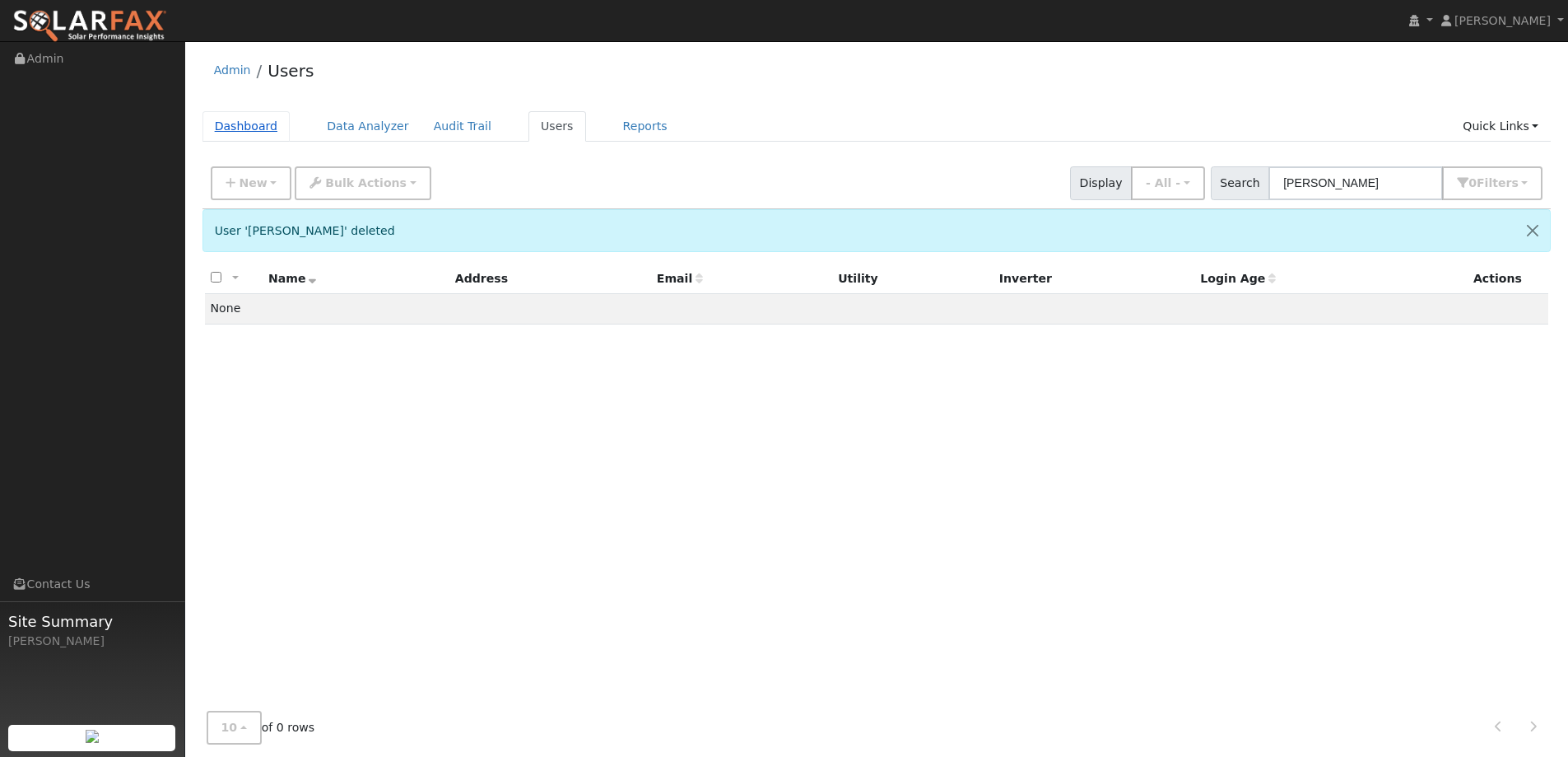
click at [258, 129] on link "Dashboard" at bounding box center [246, 126] width 88 height 31
